Goal: Task Accomplishment & Management: Use online tool/utility

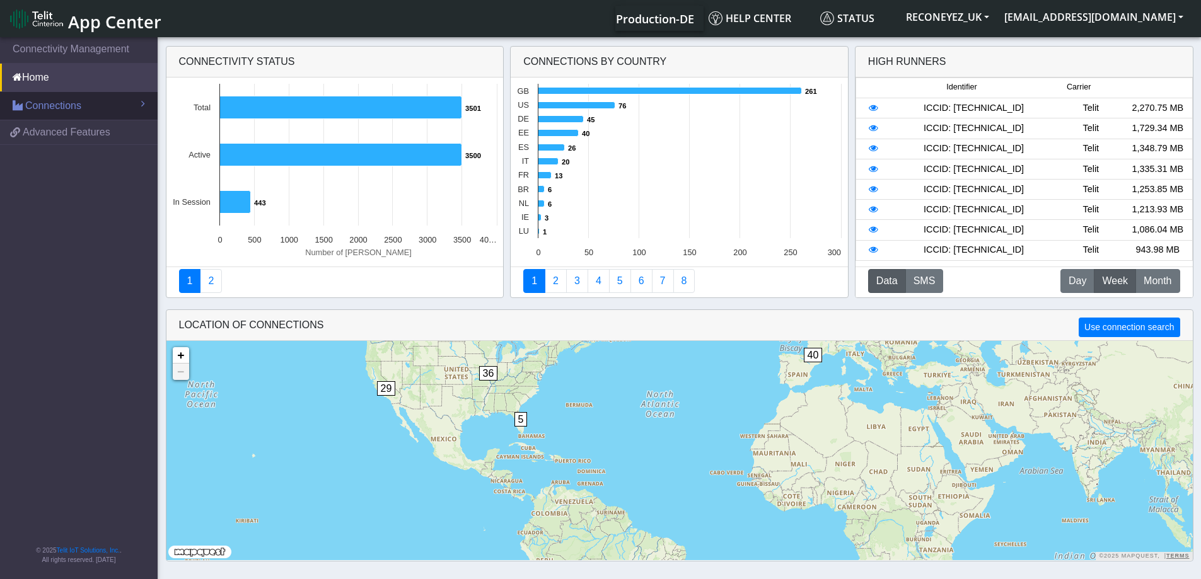
click at [51, 105] on span "Connections" at bounding box center [53, 105] width 56 height 15
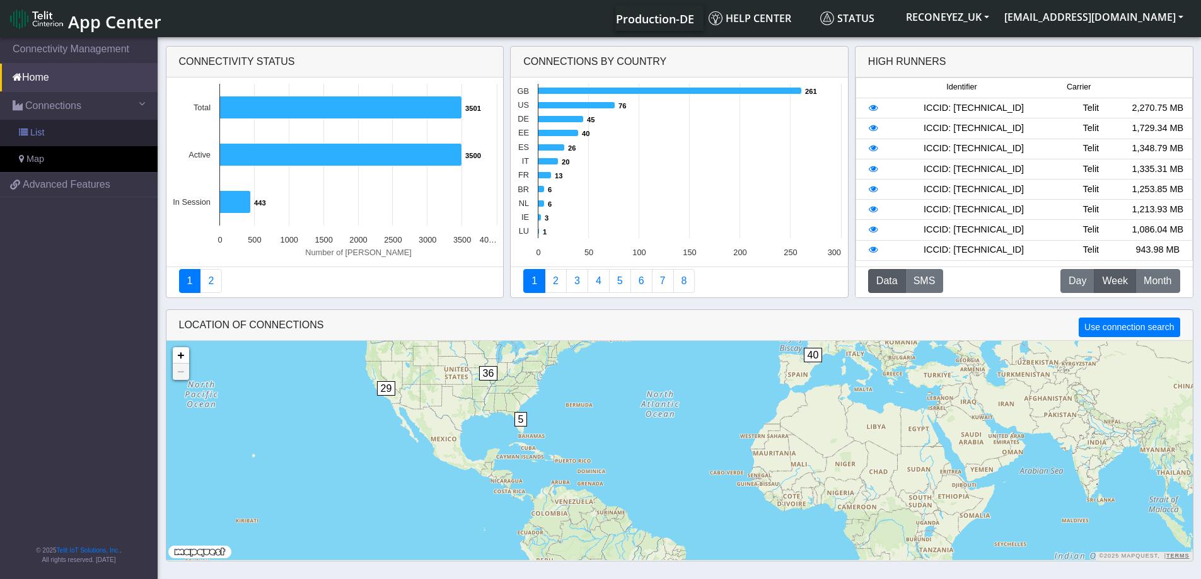
click at [61, 139] on link "List" at bounding box center [79, 133] width 158 height 26
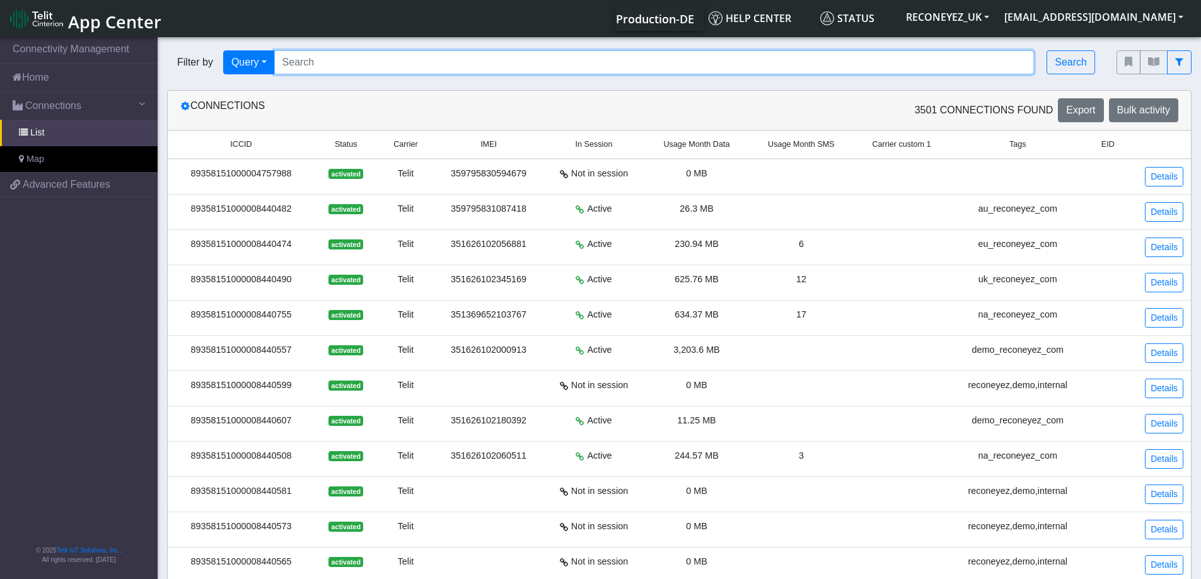
paste input "89358151000008428149"
type input "89358151000008428149"
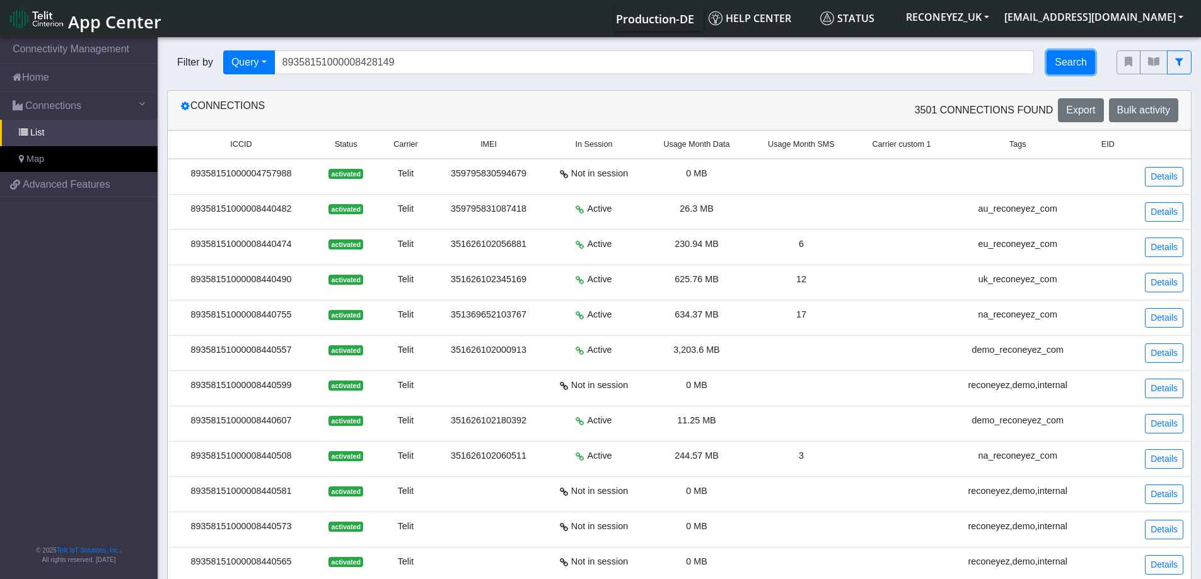
click at [1066, 62] on button "Search" at bounding box center [1070, 62] width 49 height 24
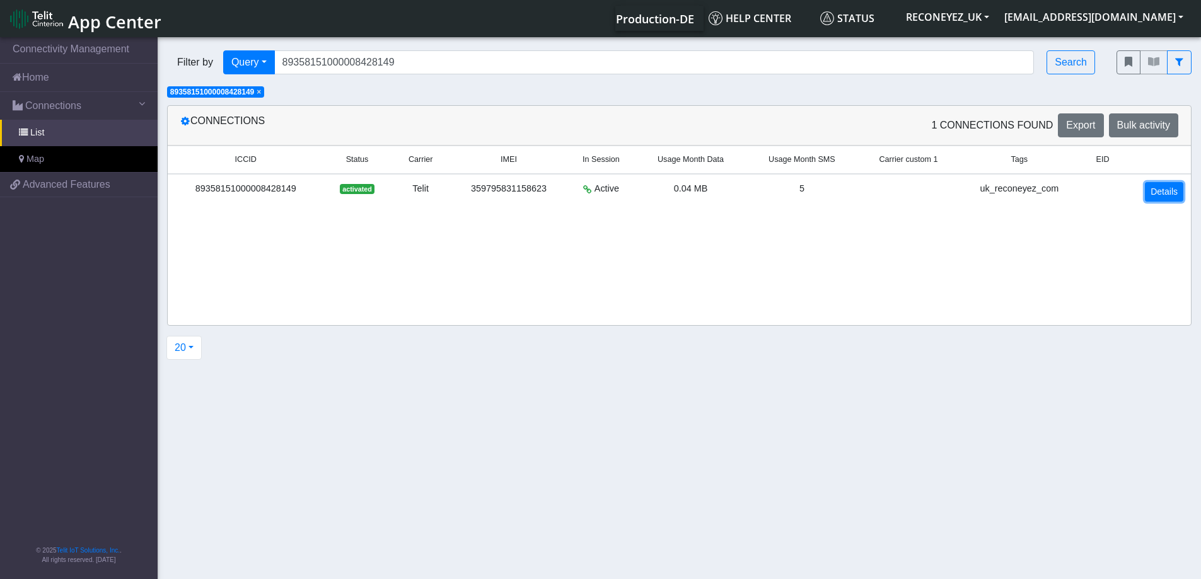
click at [1164, 194] on link "Details" at bounding box center [1164, 192] width 38 height 20
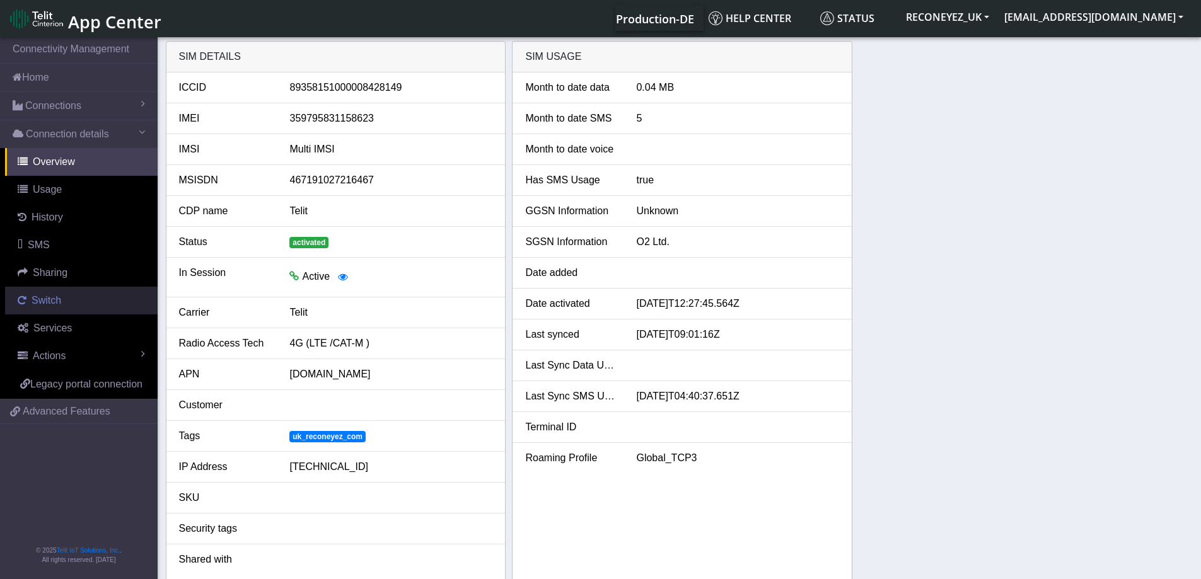
click at [59, 303] on span "Switch" at bounding box center [47, 300] width 30 height 11
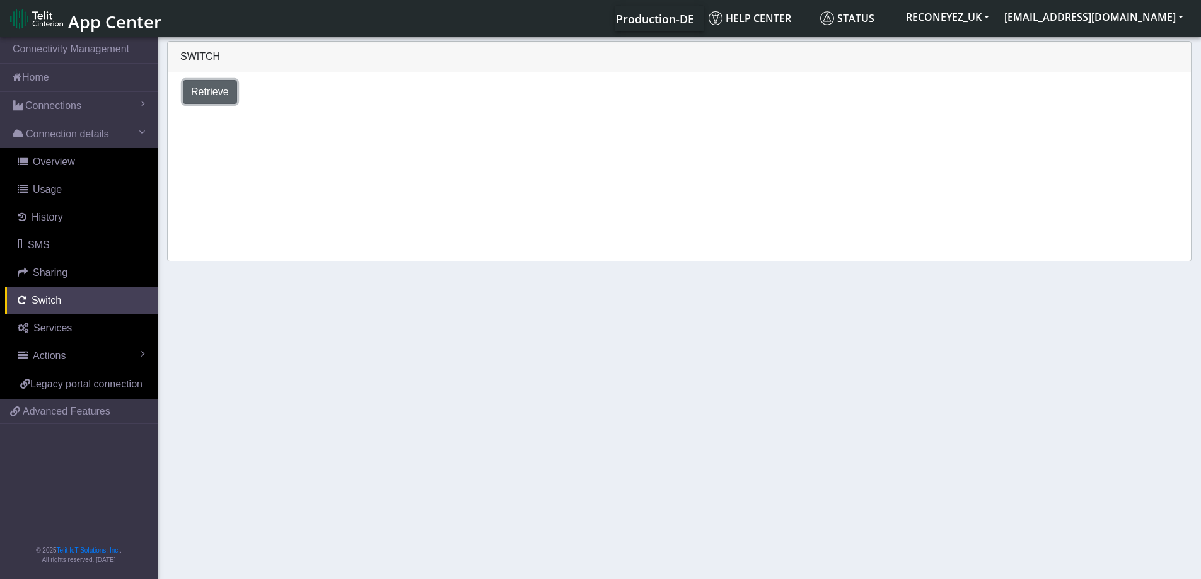
click at [219, 100] on button "Retrieve" at bounding box center [210, 92] width 54 height 24
select select "[GEOGRAPHIC_DATA]"
